Goal: Use online tool/utility

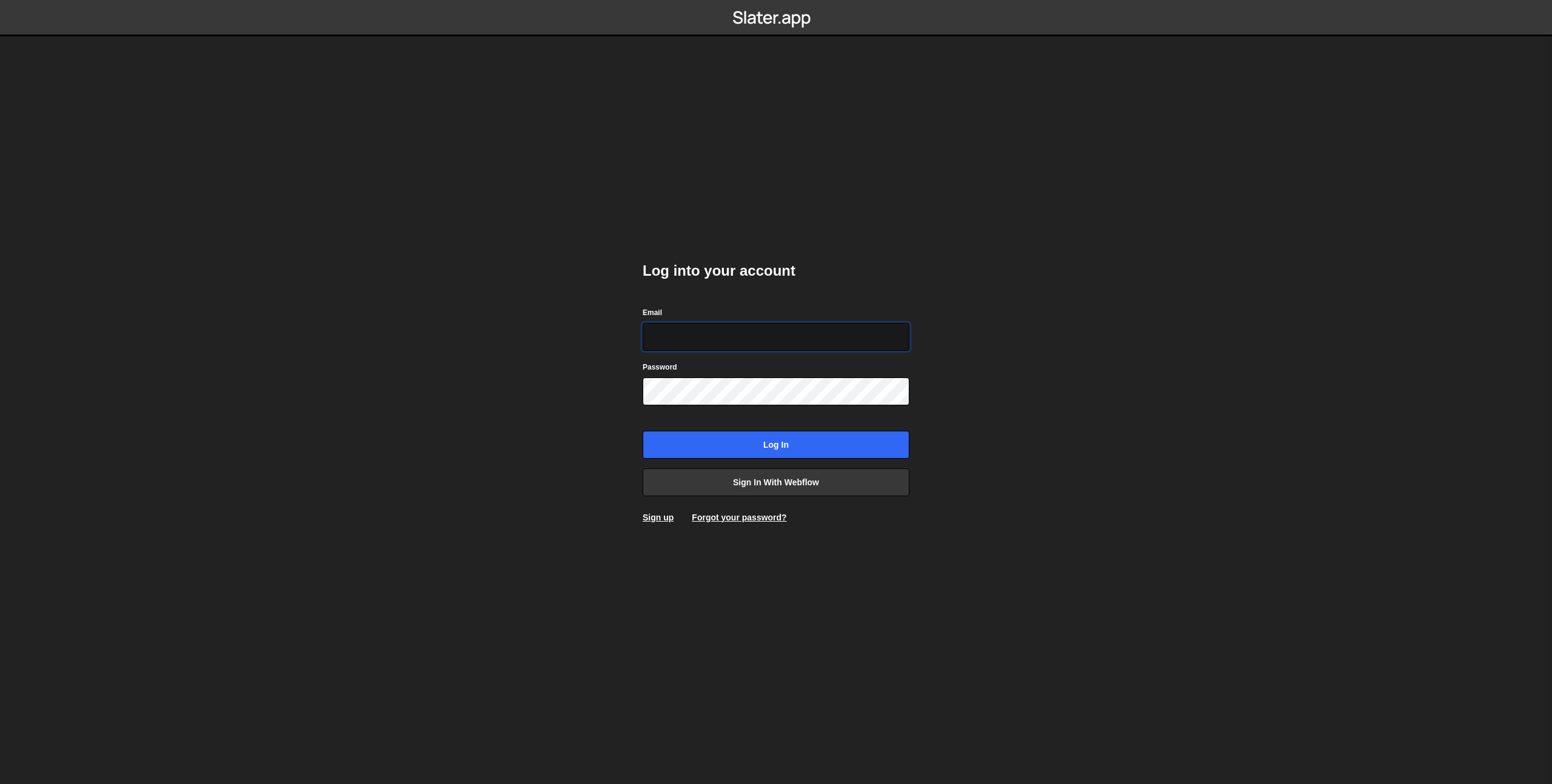
click at [685, 349] on input "Email" at bounding box center [776, 337] width 267 height 28
click at [775, 335] on input "Email" at bounding box center [776, 337] width 267 height 28
click at [785, 487] on link "Sign in with Webflow" at bounding box center [776, 482] width 267 height 28
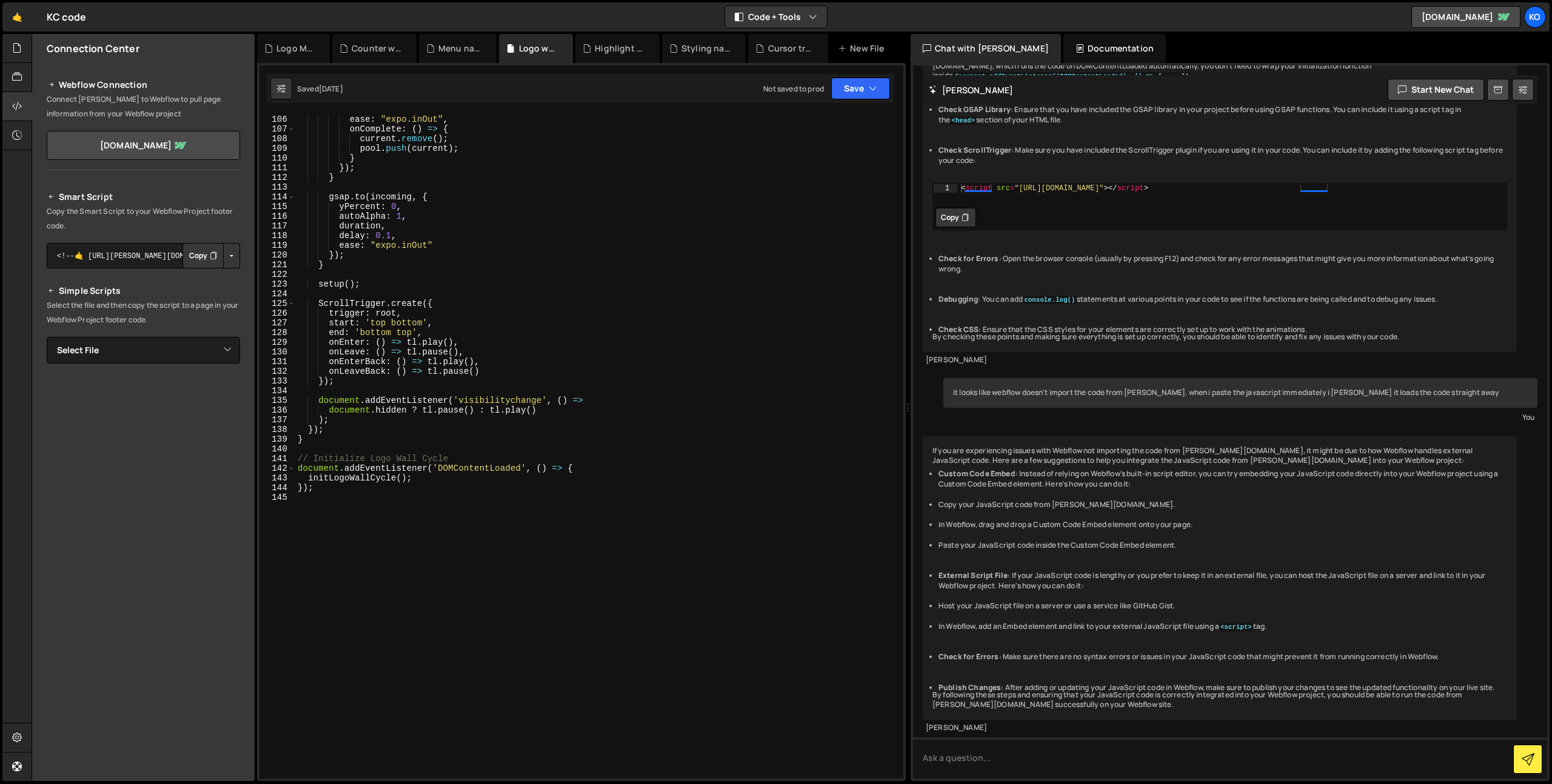
scroll to position [1018, 0]
click at [500, 271] on div "ease : "expo.inOut" , onComplete : ( ) => { current . remove ( ) ; pool . push …" at bounding box center [597, 456] width 603 height 684
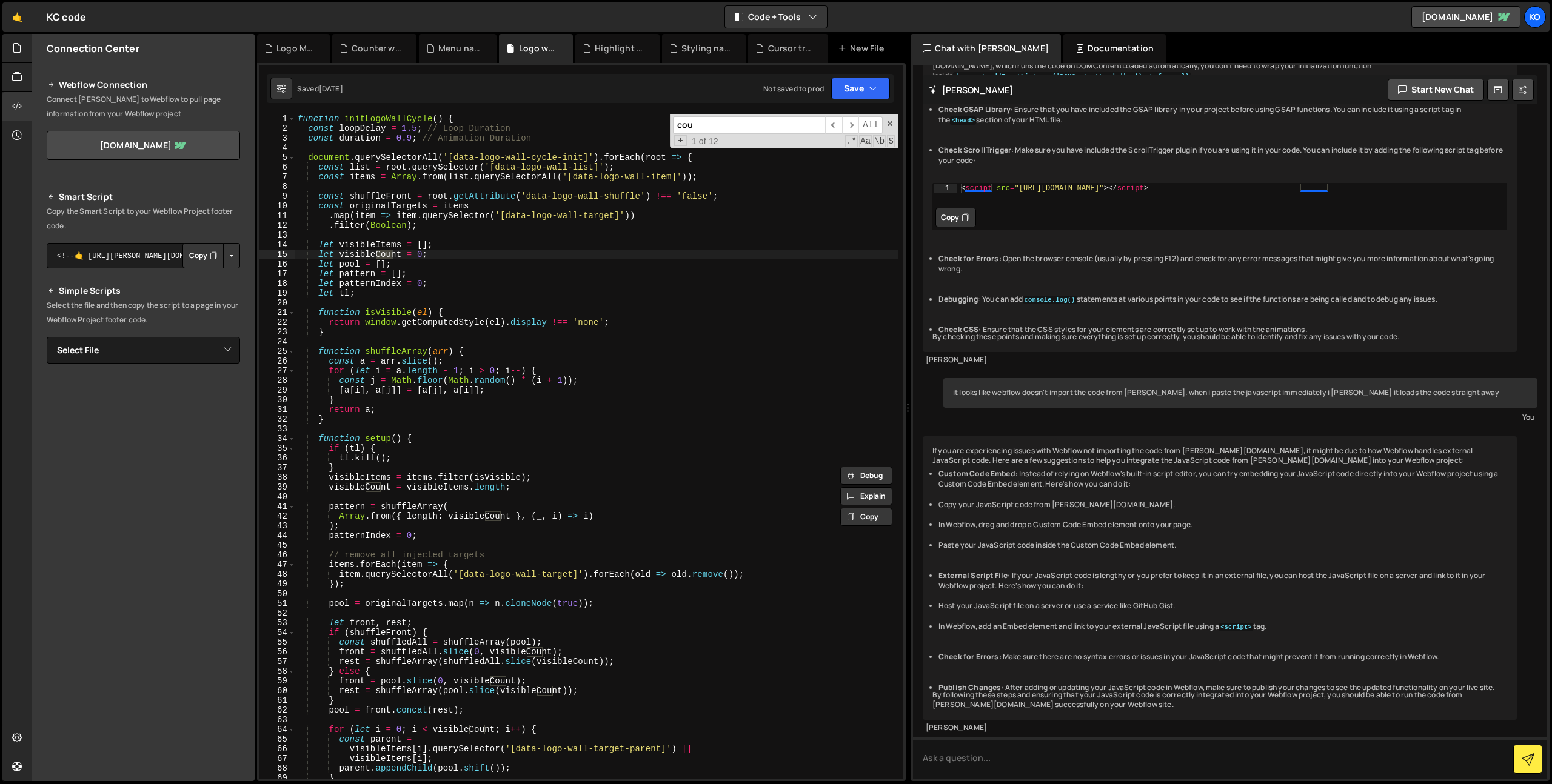
scroll to position [0, 0]
type input "coun"
type textarea "function initLogoWallCycle() {"
click at [551, 121] on div "function initLogoWallCycle ( ) { const loopDelay = 1.5 ; // Loop Duration const…" at bounding box center [597, 456] width 603 height 684
click at [307, 53] on div "Logo Marquee.js" at bounding box center [295, 49] width 39 height 12
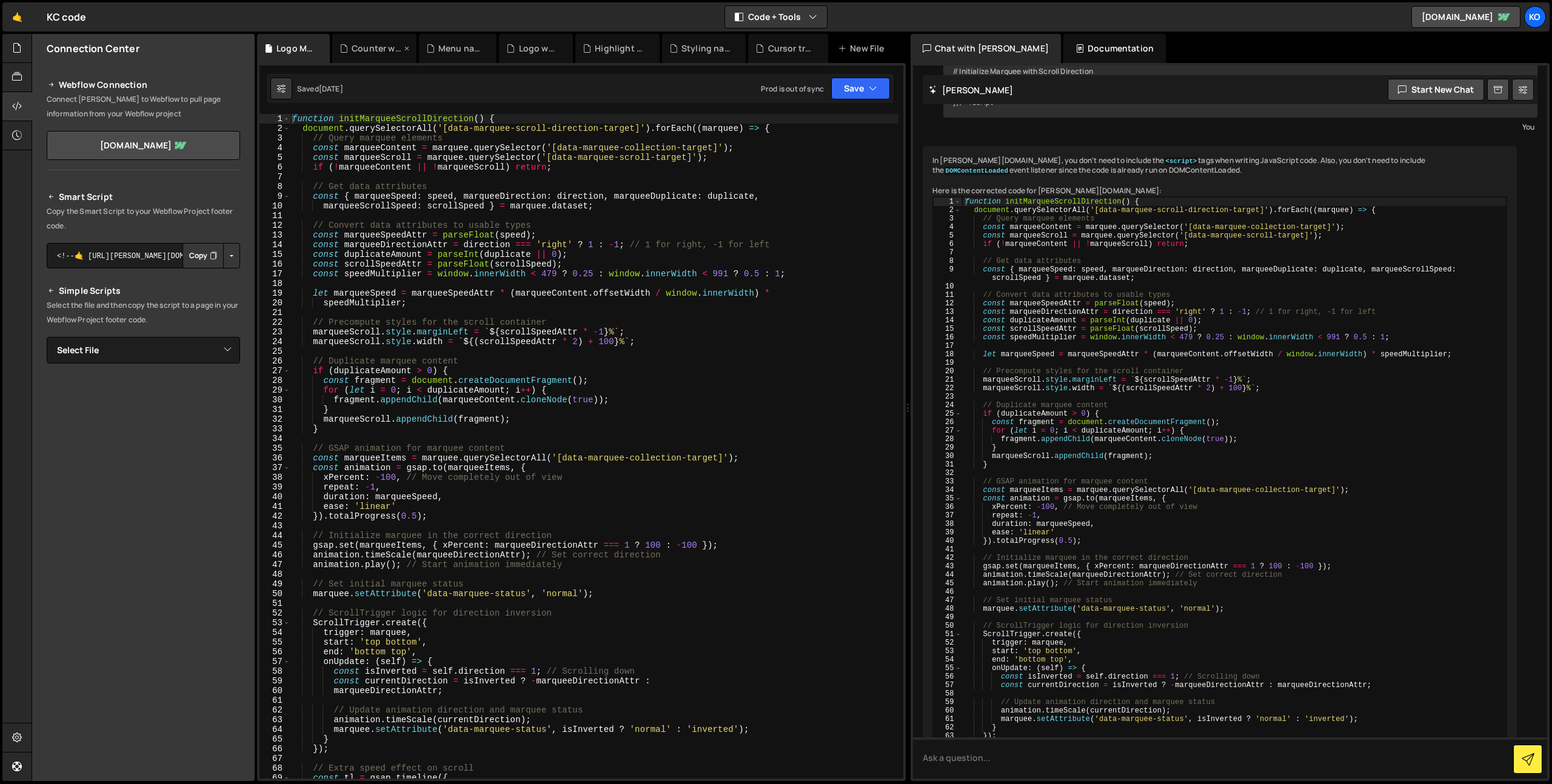
scroll to position [6366, 0]
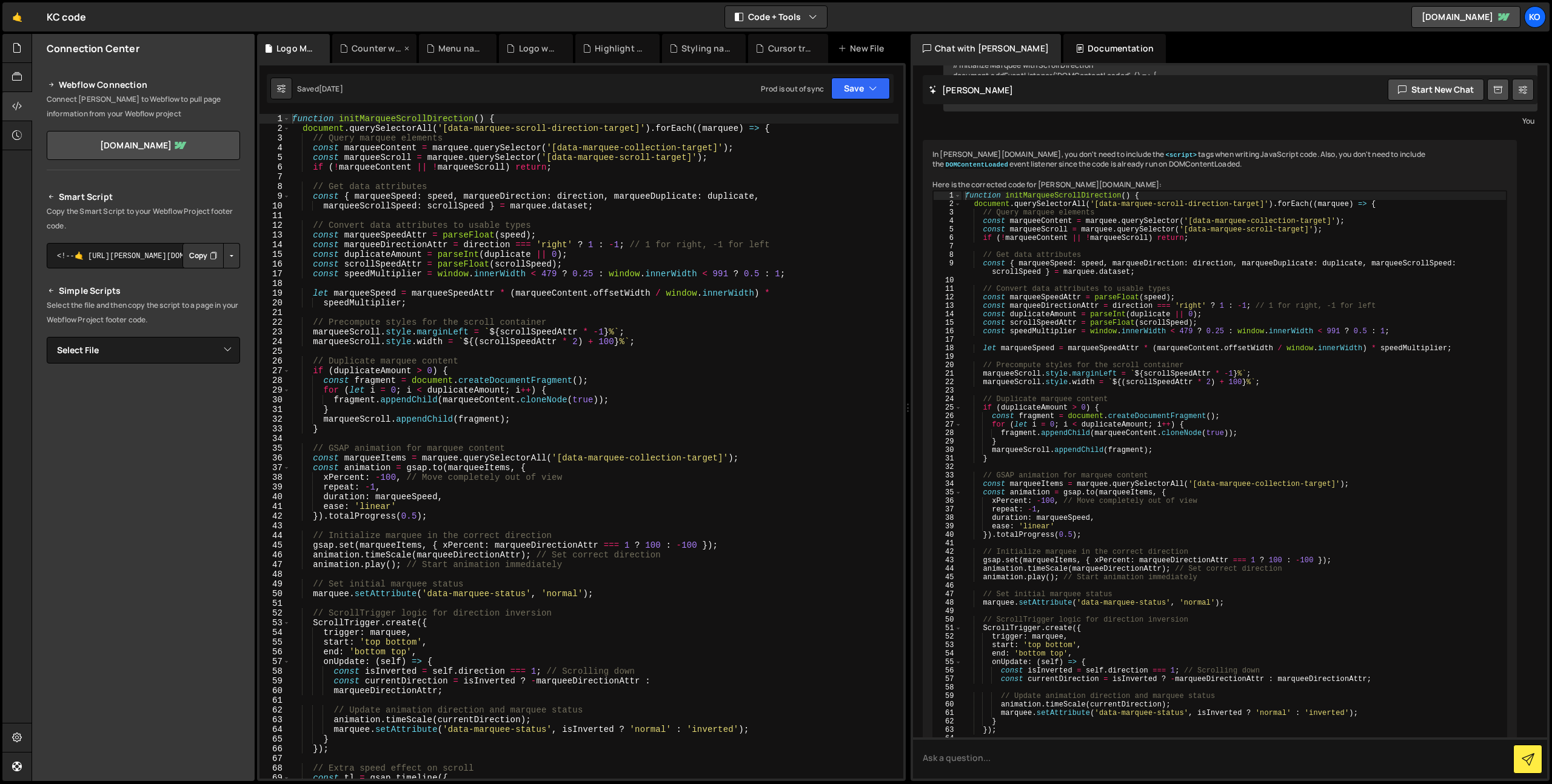
click at [367, 45] on div "Counter when scrolled in view.js" at bounding box center [376, 49] width 49 height 12
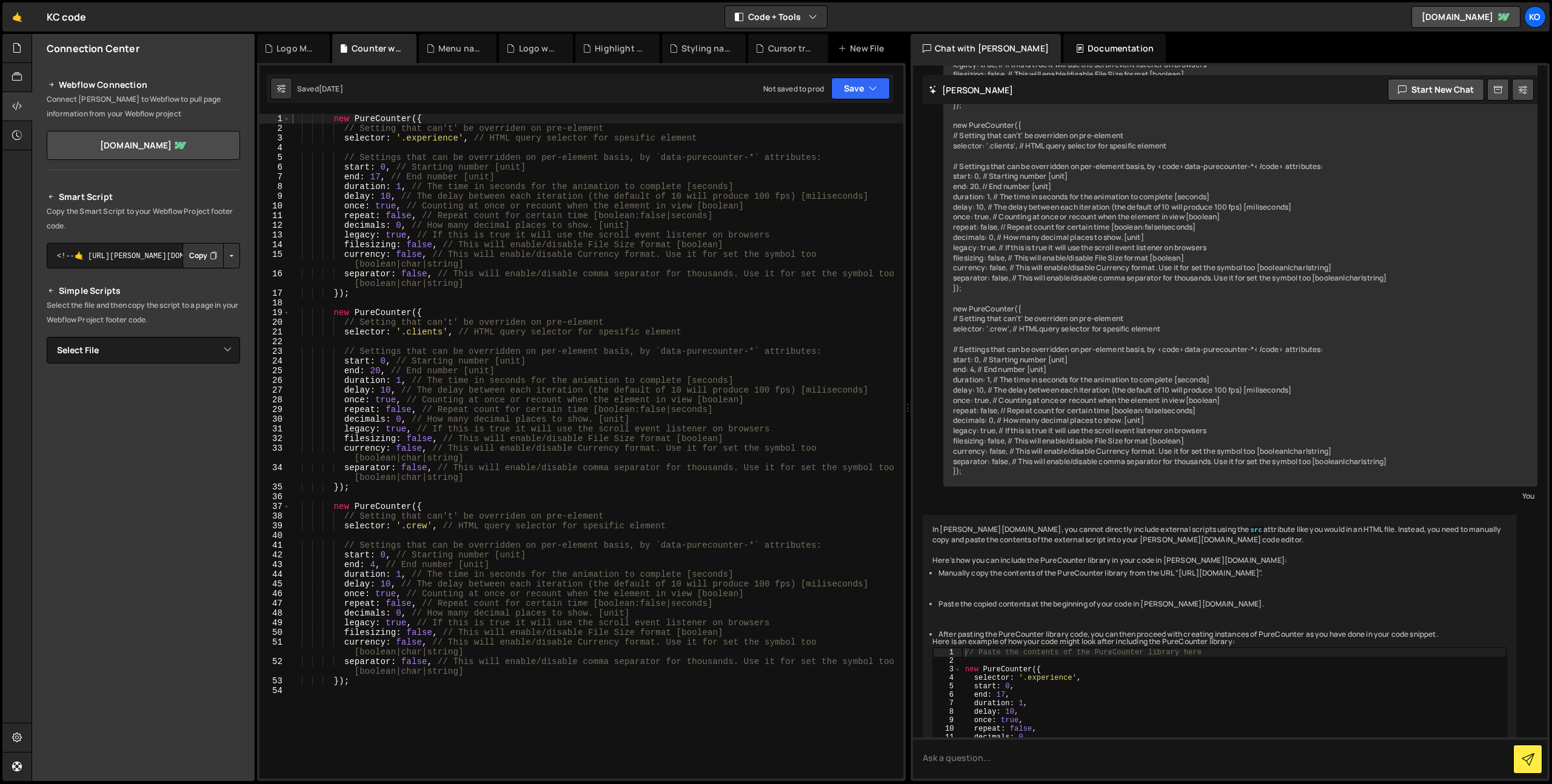
scroll to position [1899, 0]
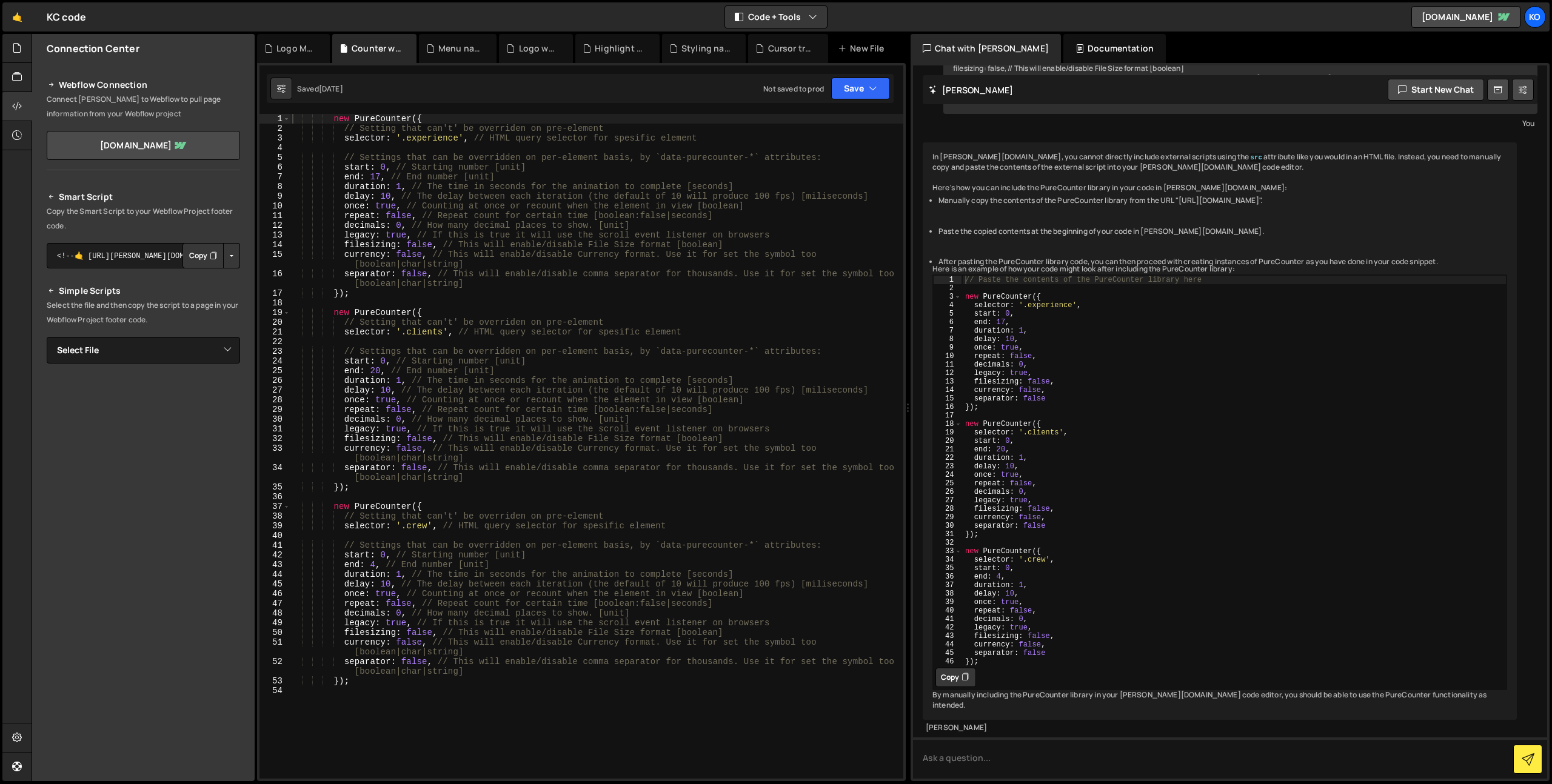
click at [425, 454] on div "new PureCounter ({ // Setting that can't' be overriden on pre-element selector …" at bounding box center [596, 456] width 613 height 684
drag, startPoint x: 453, startPoint y: 570, endPoint x: 444, endPoint y: 563, distance: 11.4
click at [448, 565] on div "new PureCounter ({ // Setting that can't' be overriden on pre-element selector …" at bounding box center [596, 456] width 613 height 684
click at [388, 364] on div "new PureCounter ({ // Setting that can't' be overriden on pre-element selector …" at bounding box center [596, 456] width 613 height 684
click at [379, 370] on div "new PureCounter ({ // Setting that can't' be overriden on pre-element selector …" at bounding box center [596, 456] width 613 height 684
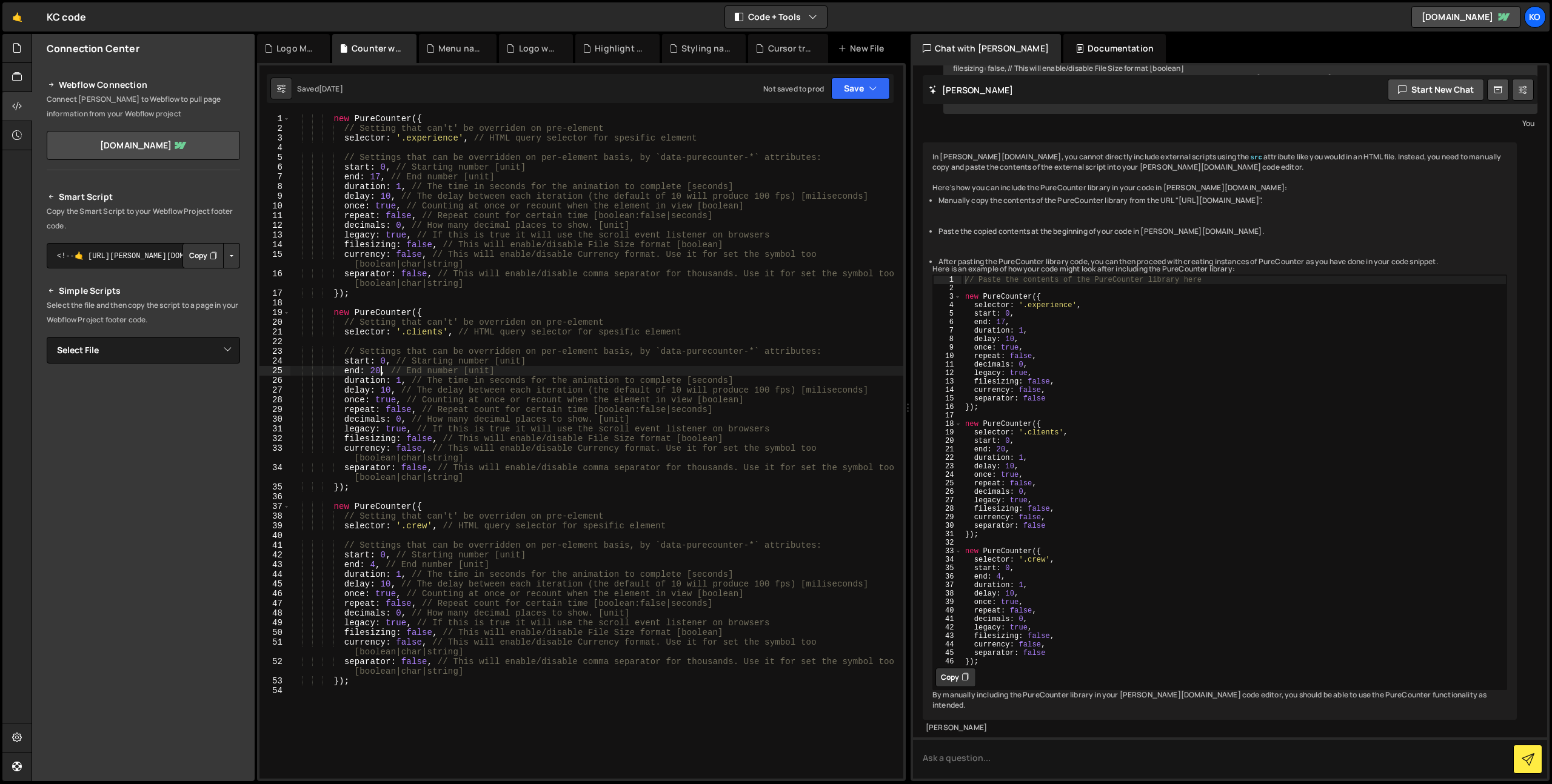
click at [379, 370] on div "new PureCounter ({ // Setting that can't' be overriden on pre-element selector …" at bounding box center [596, 456] width 613 height 684
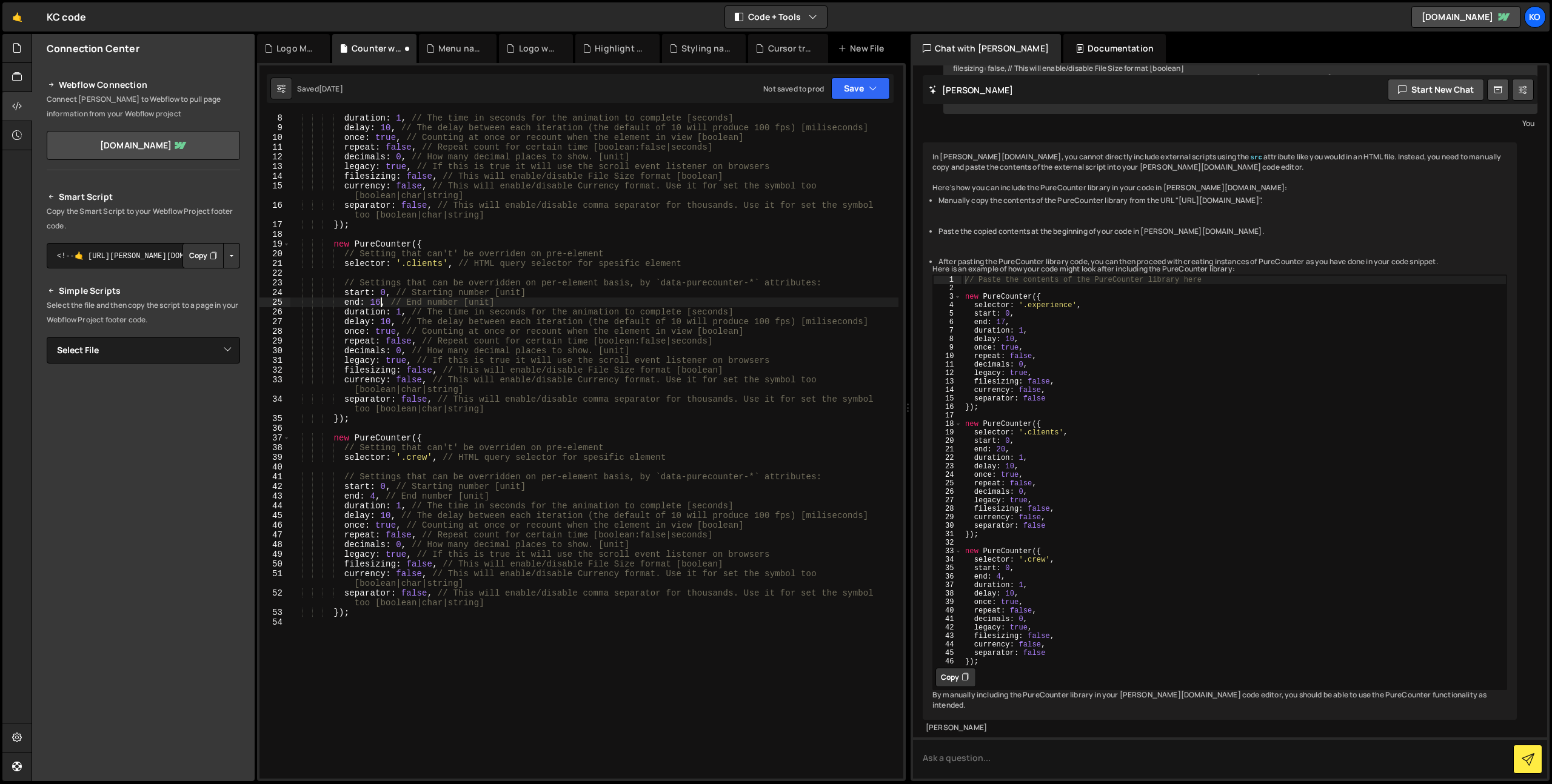
scroll to position [0, 0]
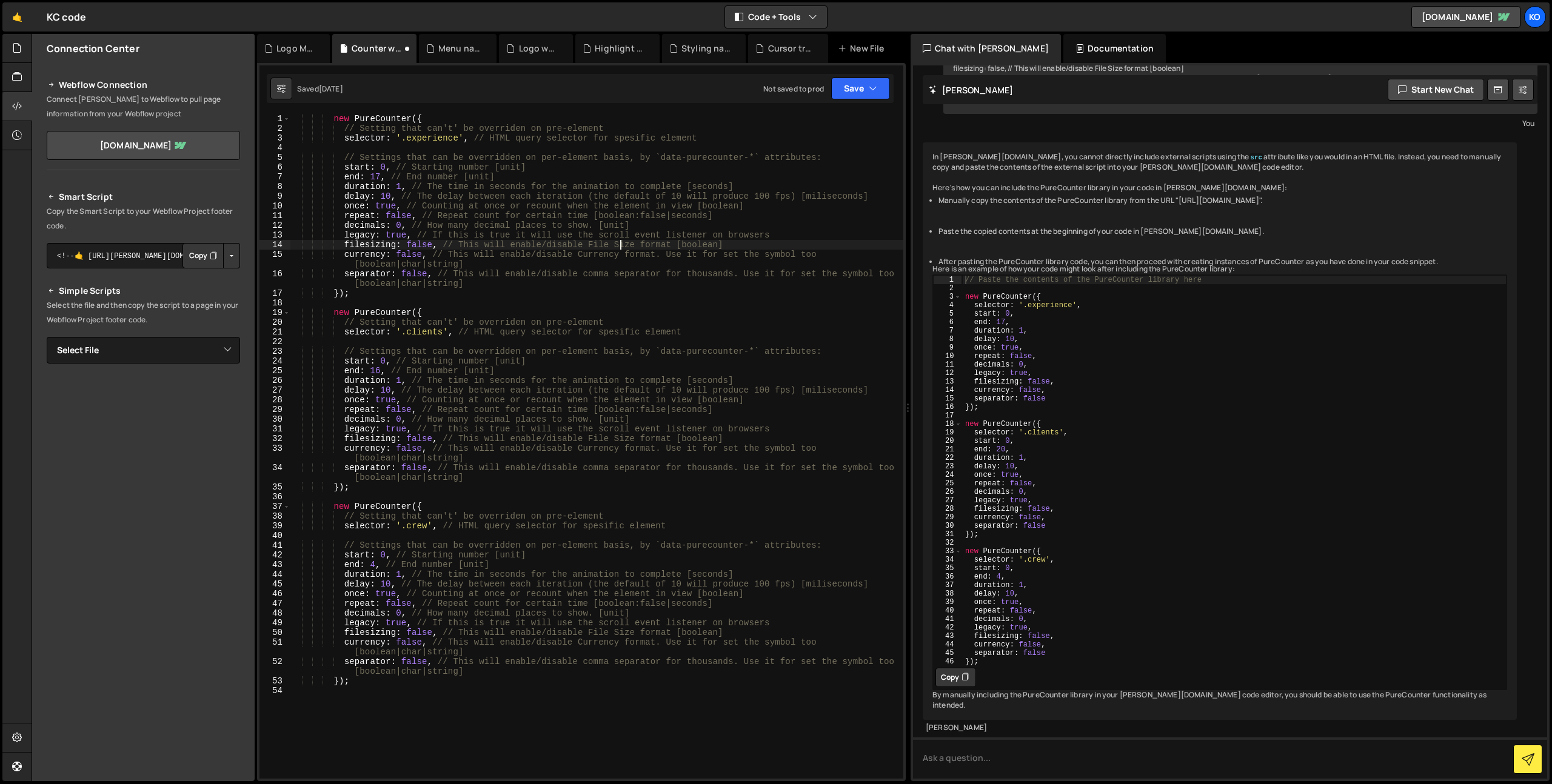
click at [618, 248] on div "new PureCounter ({ // Setting that can't' be overriden on pre-element selector …" at bounding box center [596, 456] width 613 height 684
click at [379, 371] on div "new PureCounter ({ // Setting that can't' be overriden on pre-element selector …" at bounding box center [593, 456] width 608 height 684
type textarea "end: 17, // End number [unit]"
click at [863, 90] on button "Save" at bounding box center [860, 88] width 58 height 22
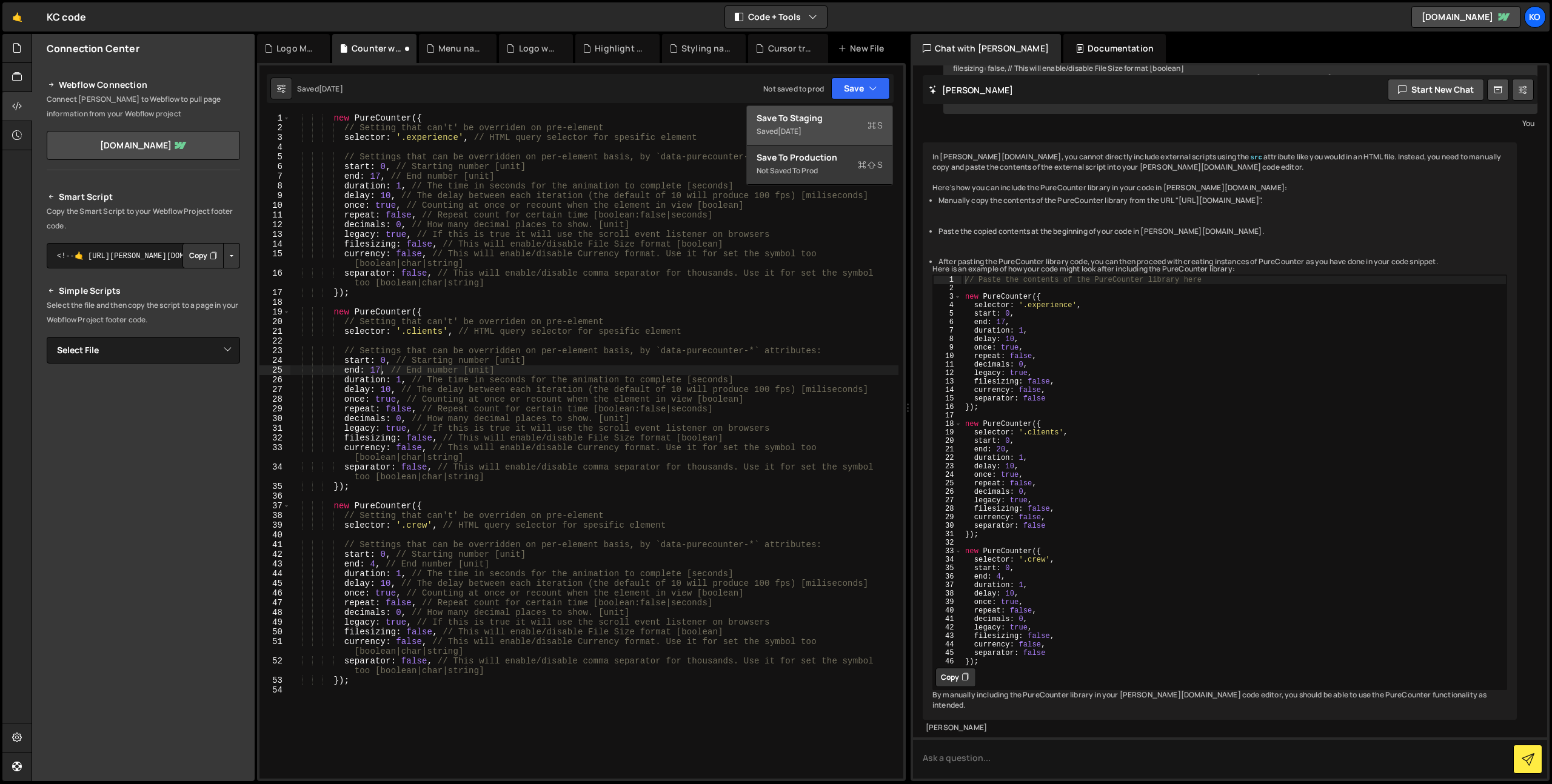
click at [859, 134] on div "Saved [DATE]" at bounding box center [819, 132] width 126 height 15
